Goal: Task Accomplishment & Management: Use online tool/utility

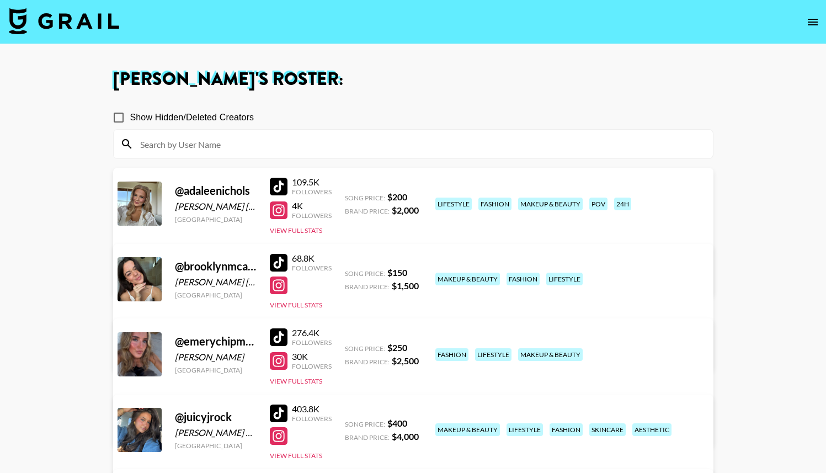
click at [13, 22] on img at bounding box center [64, 21] width 110 height 26
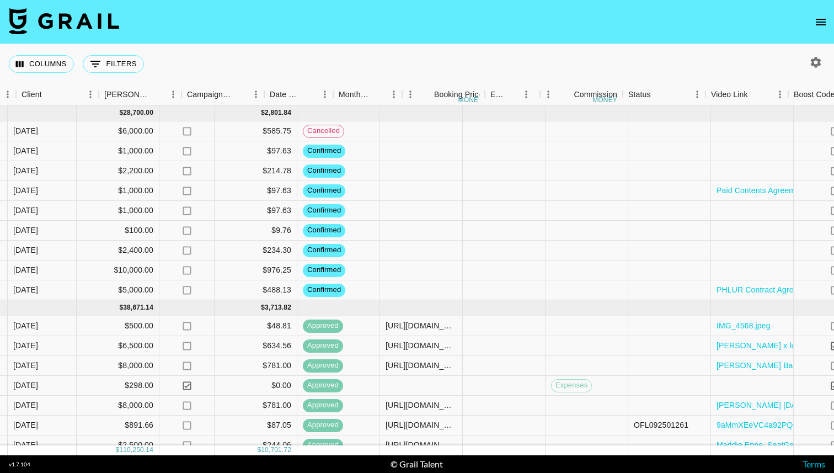
scroll to position [0, 882]
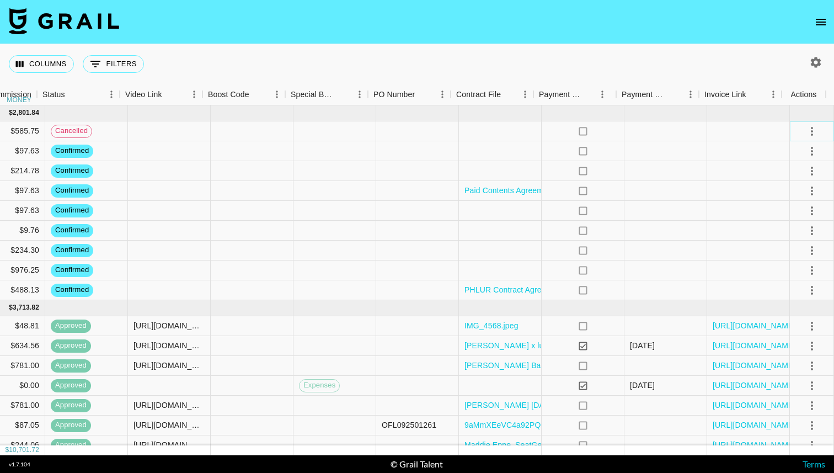
click at [805, 129] on icon "select merge strategy" at bounding box center [811, 131] width 13 height 13
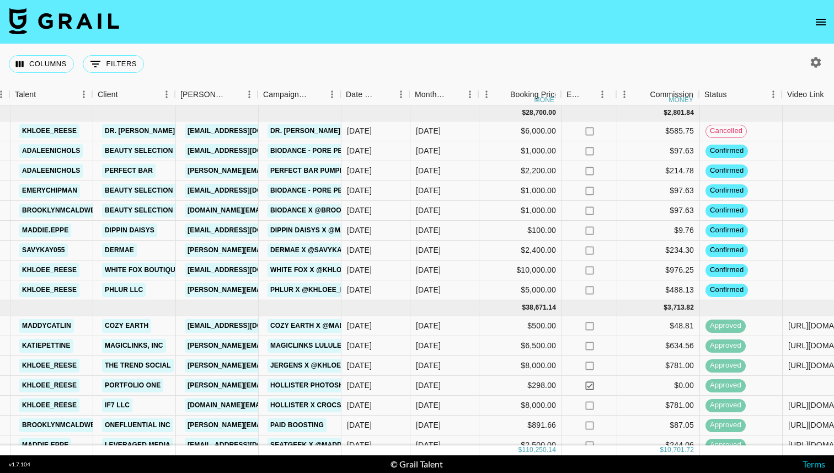
scroll to position [0, 220]
click at [602, 198] on div "no" at bounding box center [588, 191] width 55 height 20
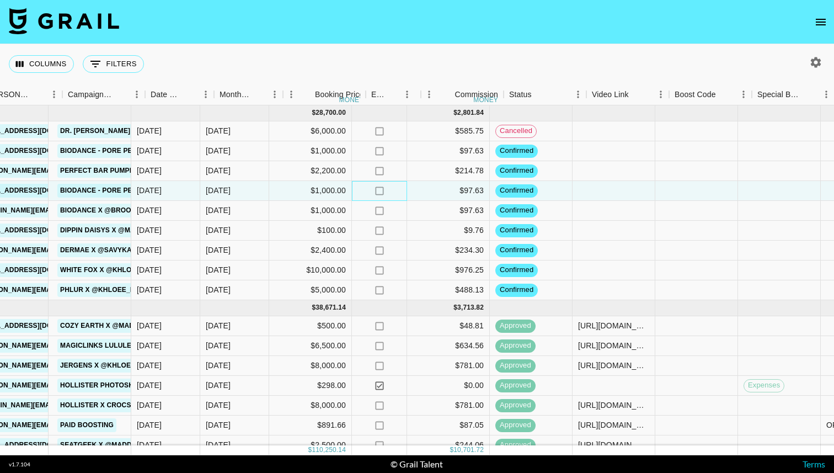
scroll to position [0, 433]
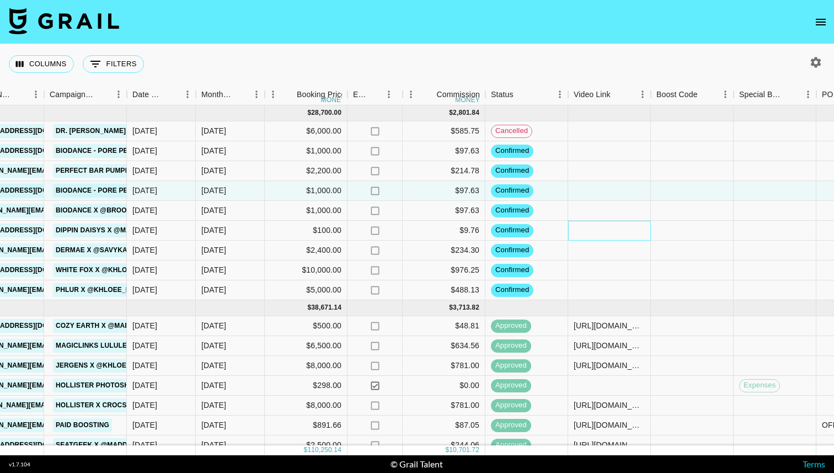
click at [615, 228] on div at bounding box center [609, 231] width 83 height 20
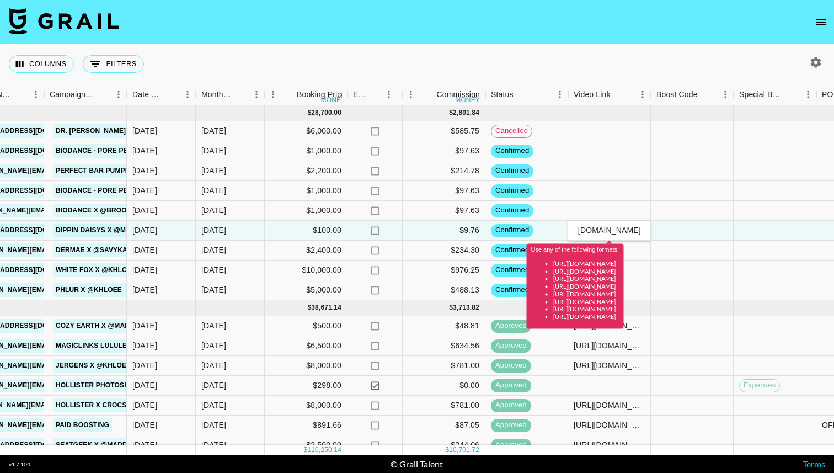
scroll to position [0, 0]
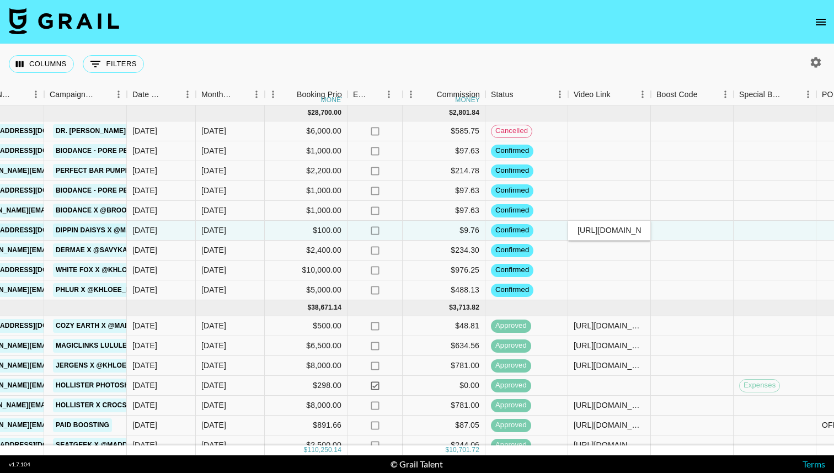
type input "[URL][DOMAIN_NAME][DOMAIN_NAME]"
click at [681, 230] on div at bounding box center [692, 231] width 83 height 20
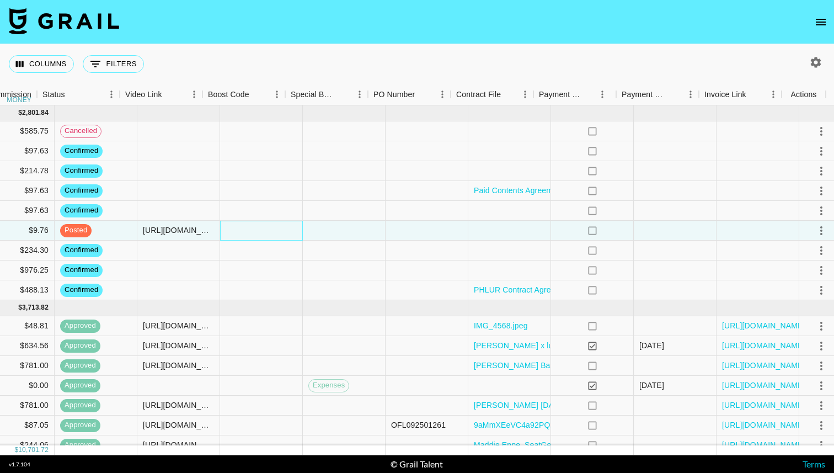
scroll to position [0, 882]
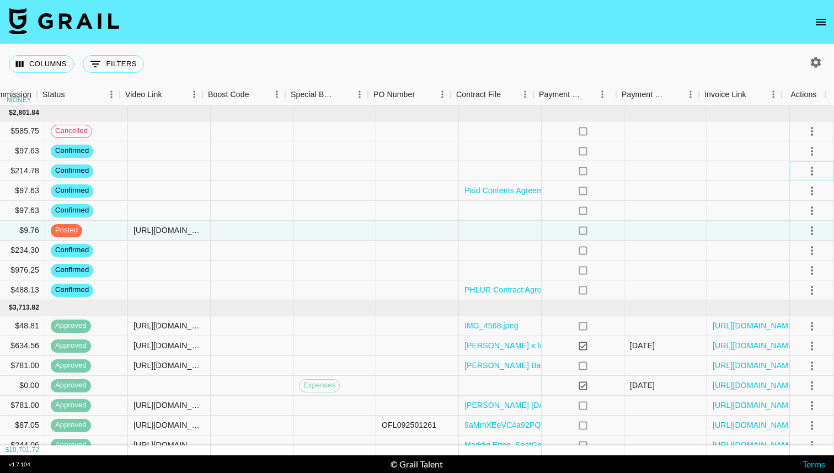
click at [805, 173] on icon "select merge strategy" at bounding box center [811, 170] width 13 height 13
click at [785, 237] on li "Draft Created" at bounding box center [798, 235] width 72 height 20
click at [723, 214] on div at bounding box center [748, 211] width 83 height 20
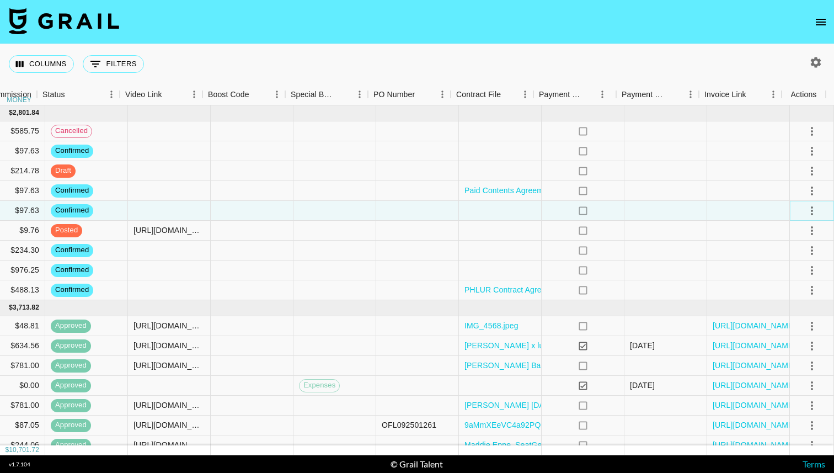
click at [805, 209] on icon "select merge strategy" at bounding box center [811, 210] width 13 height 13
click at [781, 276] on li "Draft Created" at bounding box center [798, 274] width 72 height 20
click at [714, 276] on div at bounding box center [748, 270] width 83 height 20
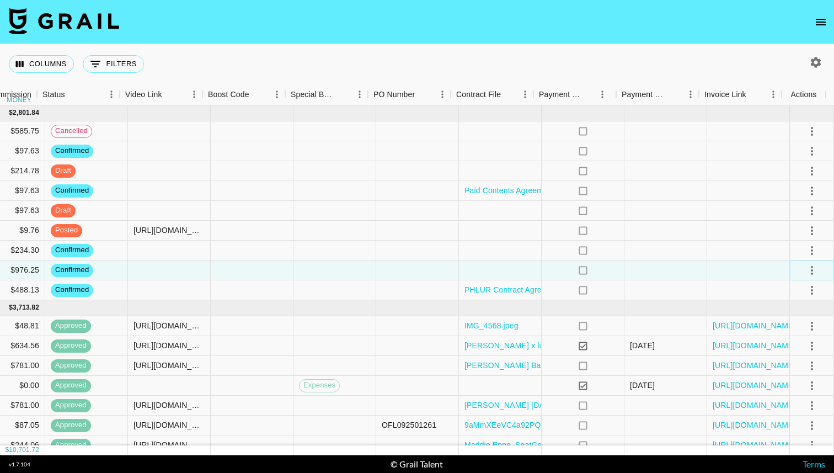
click at [805, 266] on icon "select merge strategy" at bounding box center [811, 270] width 13 height 13
click at [781, 330] on li "Draft Created" at bounding box center [798, 334] width 72 height 20
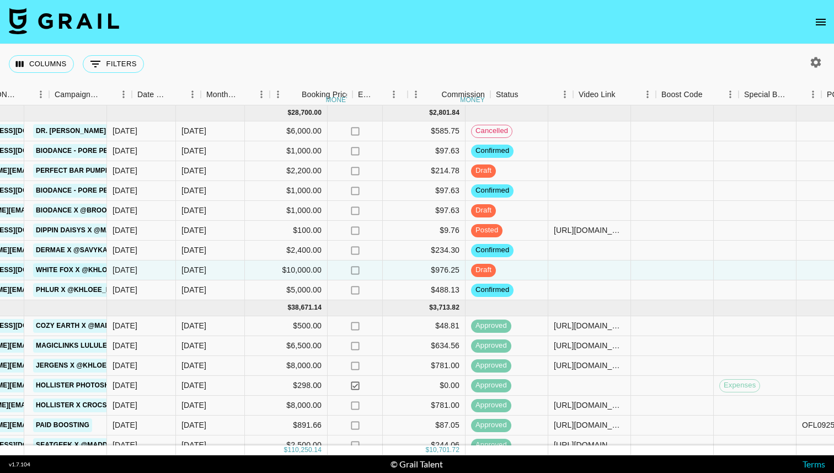
scroll to position [0, 418]
